Goal: Information Seeking & Learning: Learn about a topic

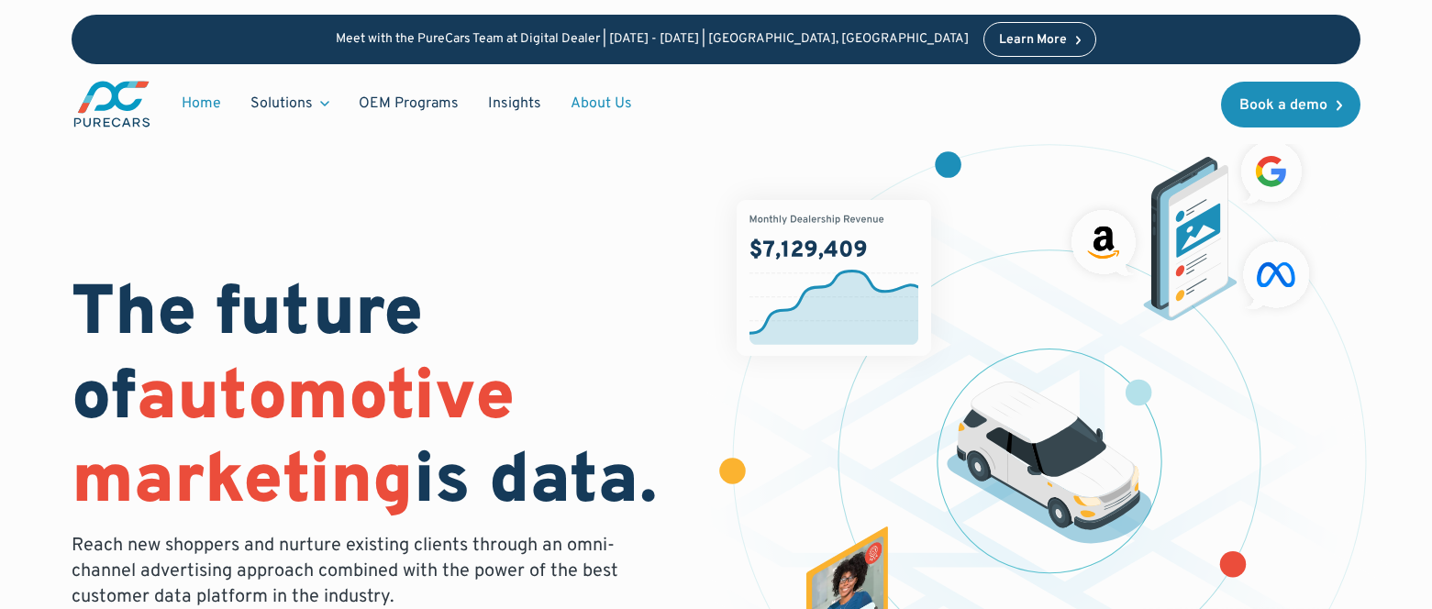
click at [597, 112] on link "About Us" at bounding box center [601, 103] width 91 height 35
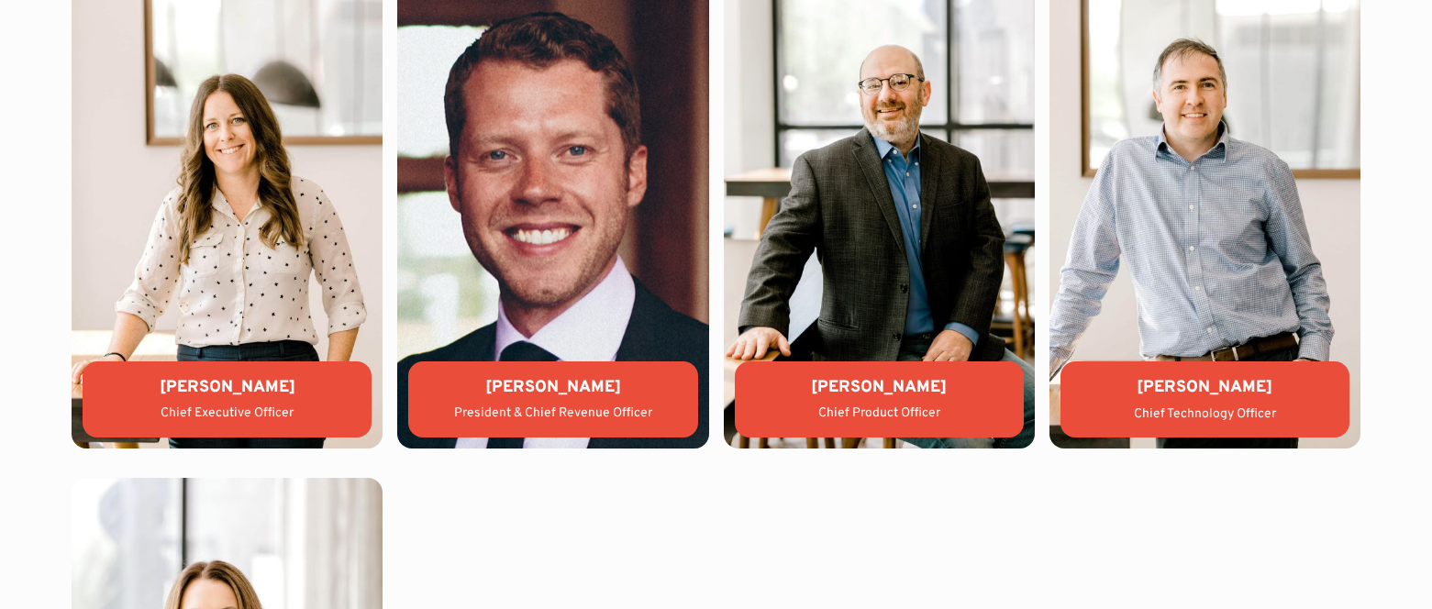
scroll to position [4154, 0]
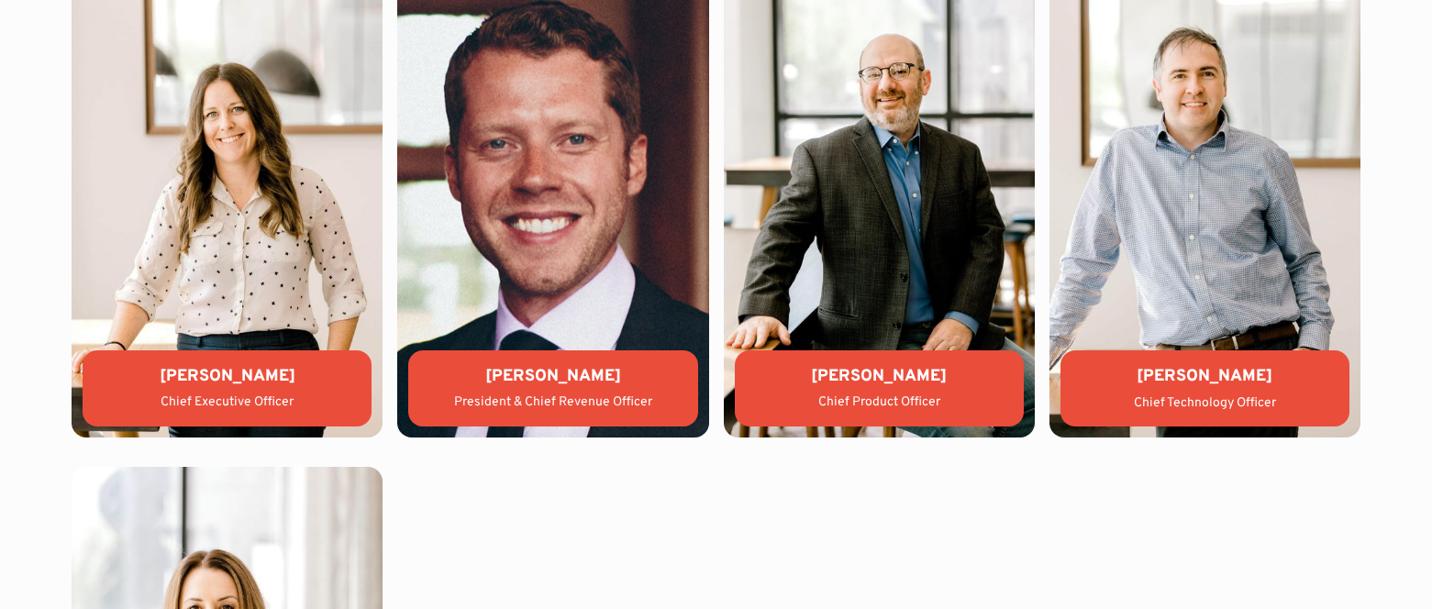
click at [1187, 394] on div "Chief Technology Officer" at bounding box center [1205, 403] width 260 height 18
drag, startPoint x: 1187, startPoint y: 376, endPoint x: 1269, endPoint y: 378, distance: 81.7
click at [1269, 378] on div "[PERSON_NAME]" at bounding box center [1205, 376] width 260 height 23
copy div "[PERSON_NAME]"
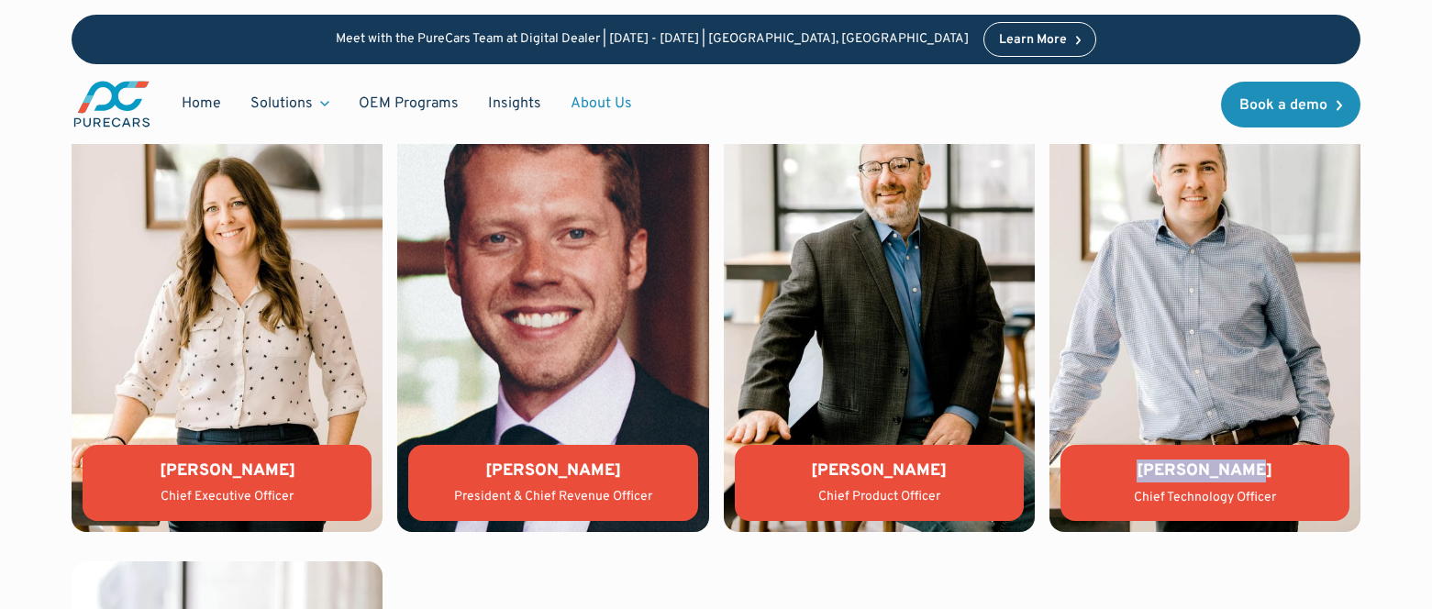
scroll to position [4037, 0]
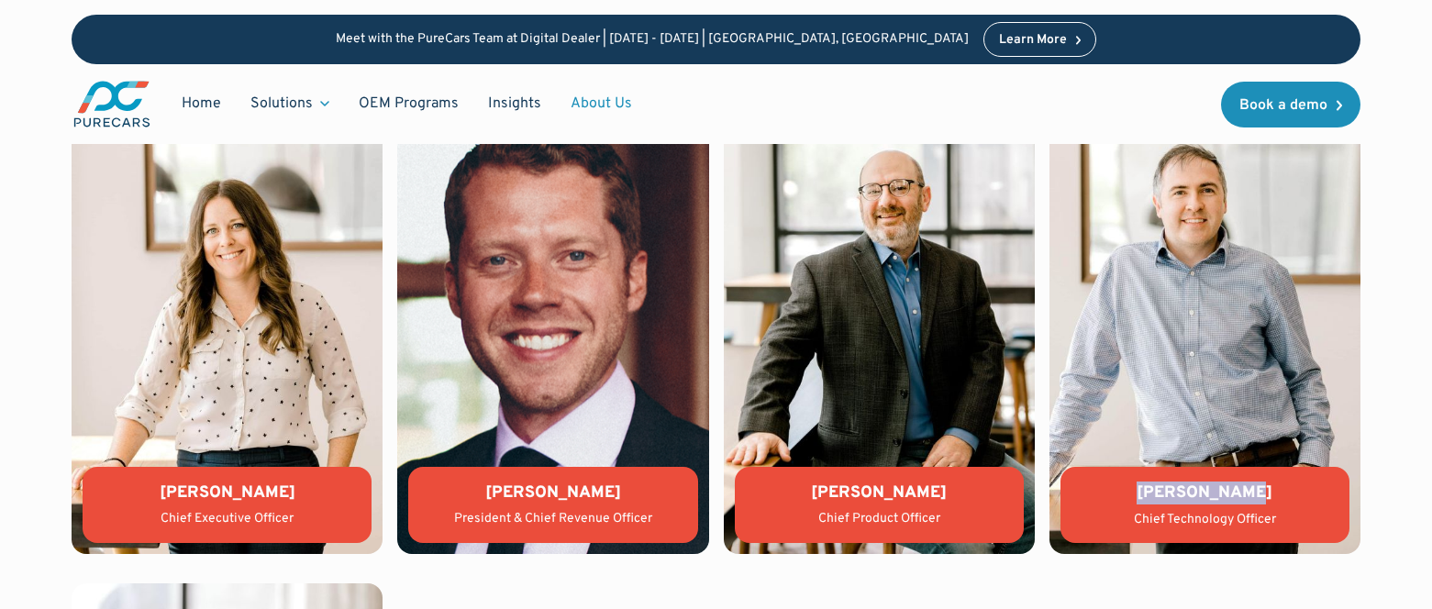
drag, startPoint x: 940, startPoint y: 498, endPoint x: 796, endPoint y: 489, distance: 144.3
click at [796, 489] on div "[PERSON_NAME]" at bounding box center [879, 493] width 260 height 23
copy div "[PERSON_NAME]"
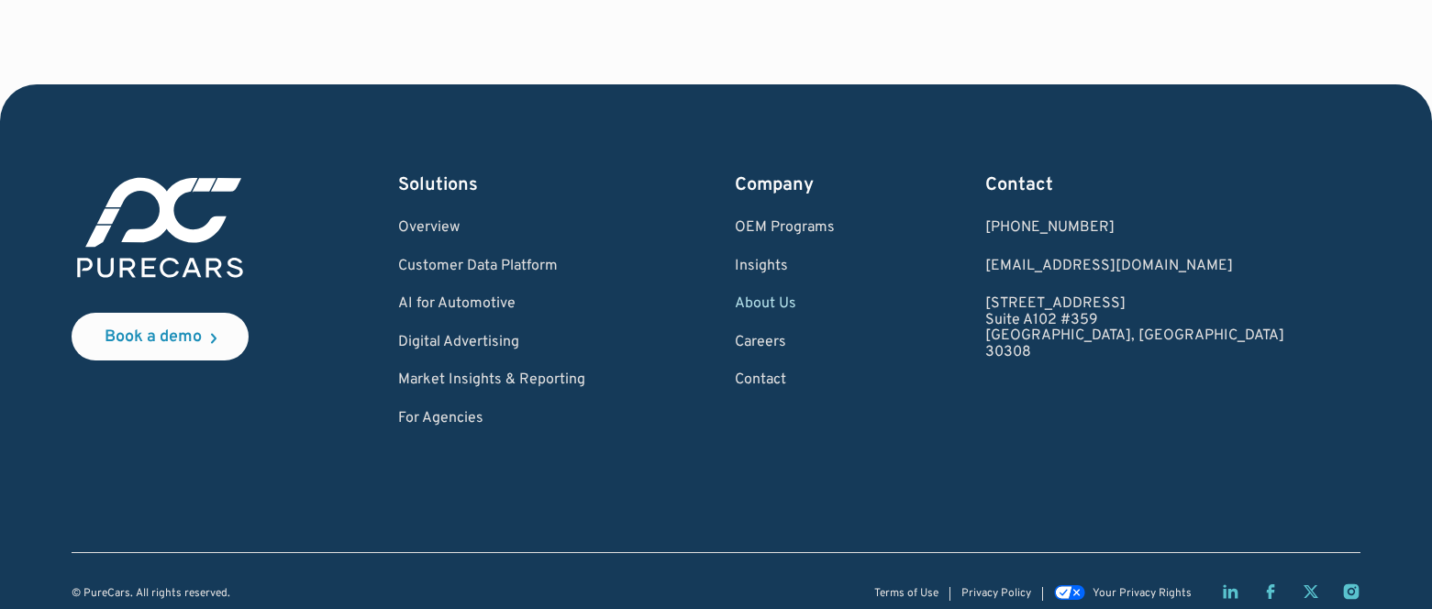
scroll to position [5585, 0]
